Goal: Task Accomplishment & Management: Manage account settings

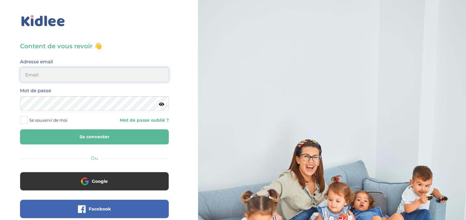
click at [90, 69] on input "email" at bounding box center [94, 74] width 149 height 15
type input "[EMAIL_ADDRESS][DOMAIN_NAME]"
click at [27, 124] on label "Se souvenir de moi" at bounding box center [46, 120] width 52 height 9
click at [0, 0] on input "Se souvenir de moi" at bounding box center [0, 0] width 0 height 0
click at [42, 133] on button "Se connecter" at bounding box center [94, 137] width 149 height 15
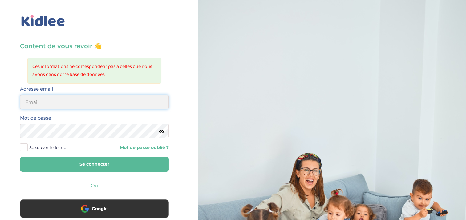
click at [36, 108] on input "email" at bounding box center [94, 102] width 149 height 15
click at [87, 100] on input "email" at bounding box center [94, 102] width 149 height 15
type input "[EMAIL_ADDRESS][DOMAIN_NAME]"
click at [61, 164] on button "Se connecter" at bounding box center [94, 164] width 149 height 15
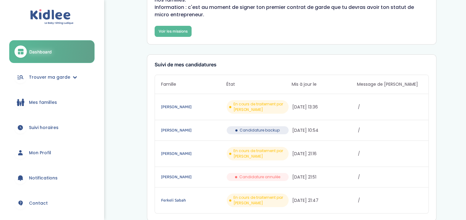
scroll to position [45, 0]
